Goal: Navigation & Orientation: Find specific page/section

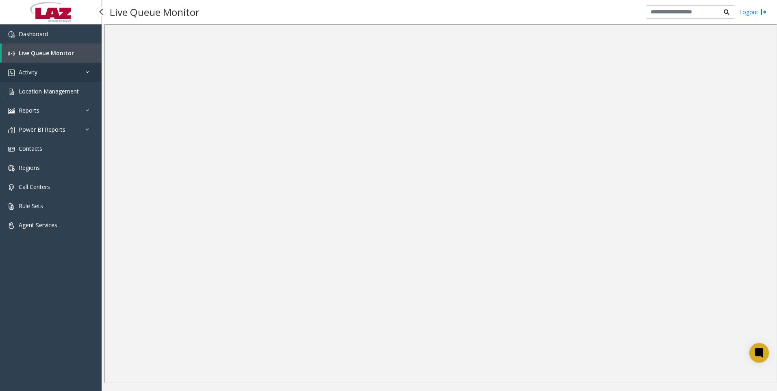
click at [87, 71] on icon at bounding box center [89, 72] width 8 height 6
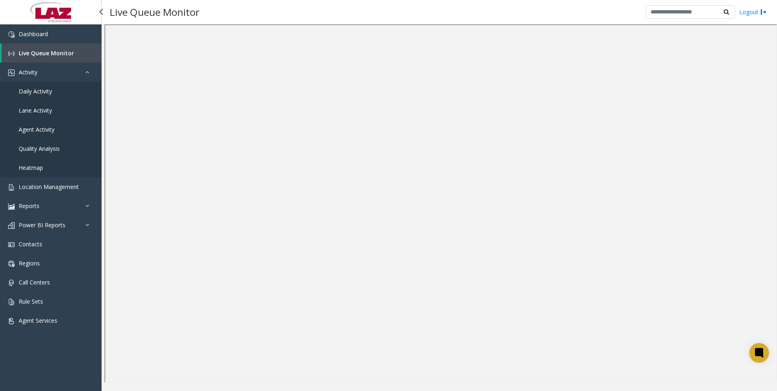
click at [33, 165] on span "Heatmap" at bounding box center [31, 168] width 24 height 8
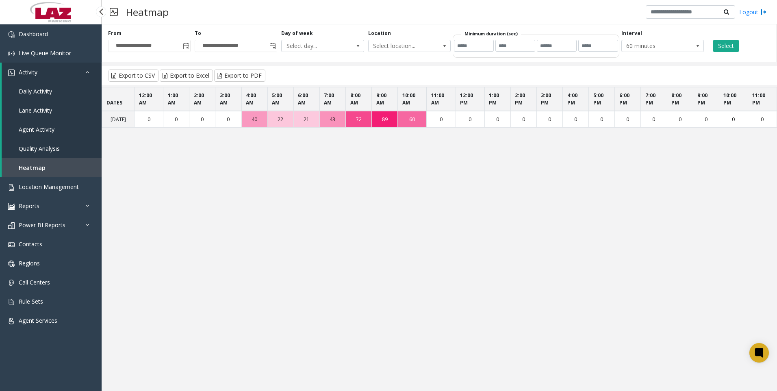
click at [44, 146] on span "Quality Analysis" at bounding box center [39, 149] width 41 height 8
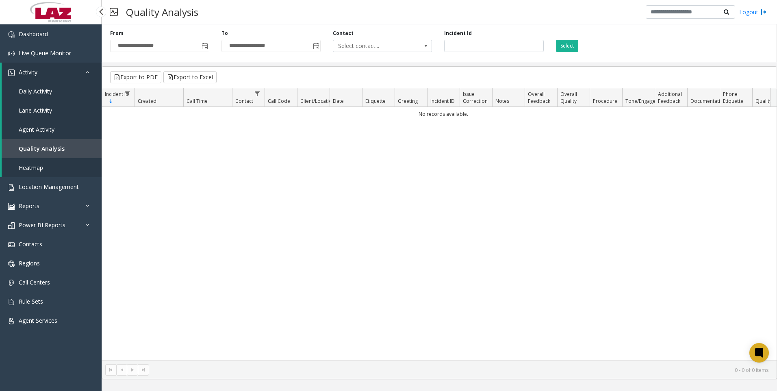
click at [48, 124] on link "Agent Activity" at bounding box center [52, 129] width 100 height 19
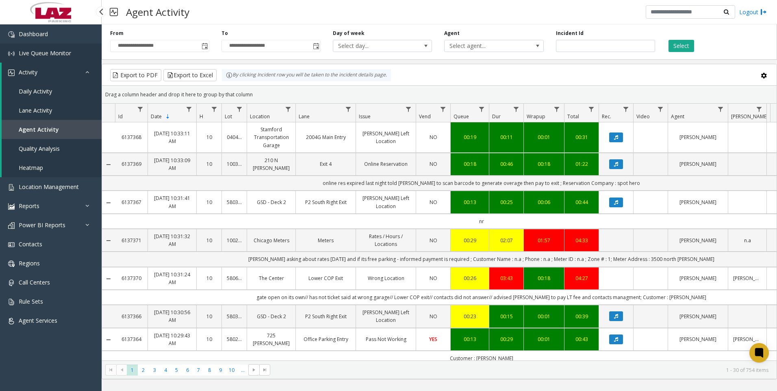
click at [36, 52] on span "Live Queue Monitor" at bounding box center [45, 53] width 52 height 8
